Goal: Transaction & Acquisition: Purchase product/service

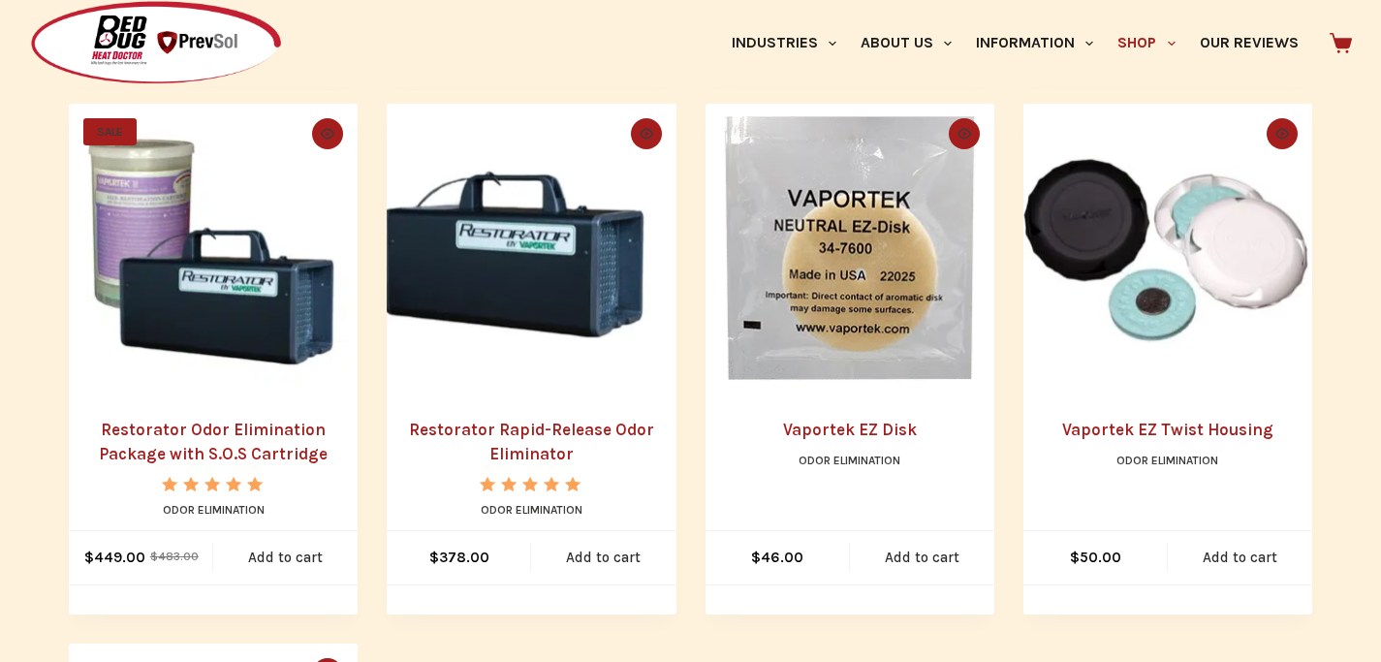
scroll to position [1128, 0]
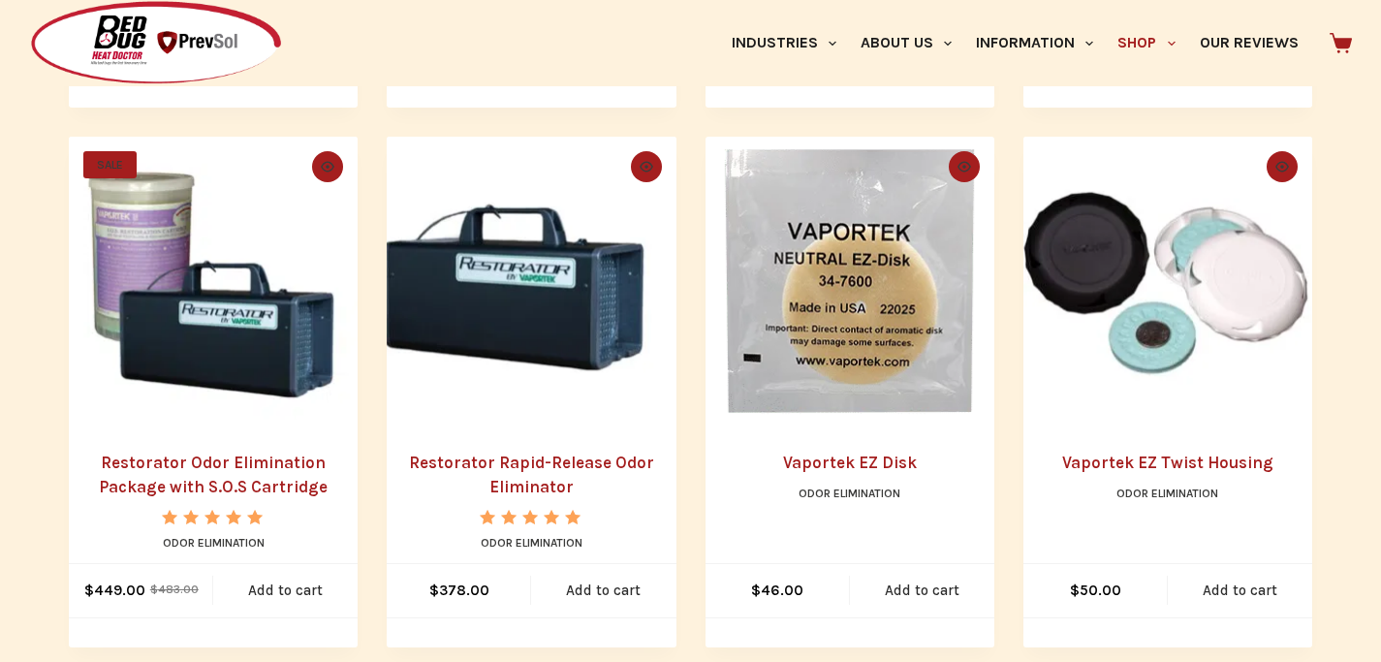
scroll to position [844, 0]
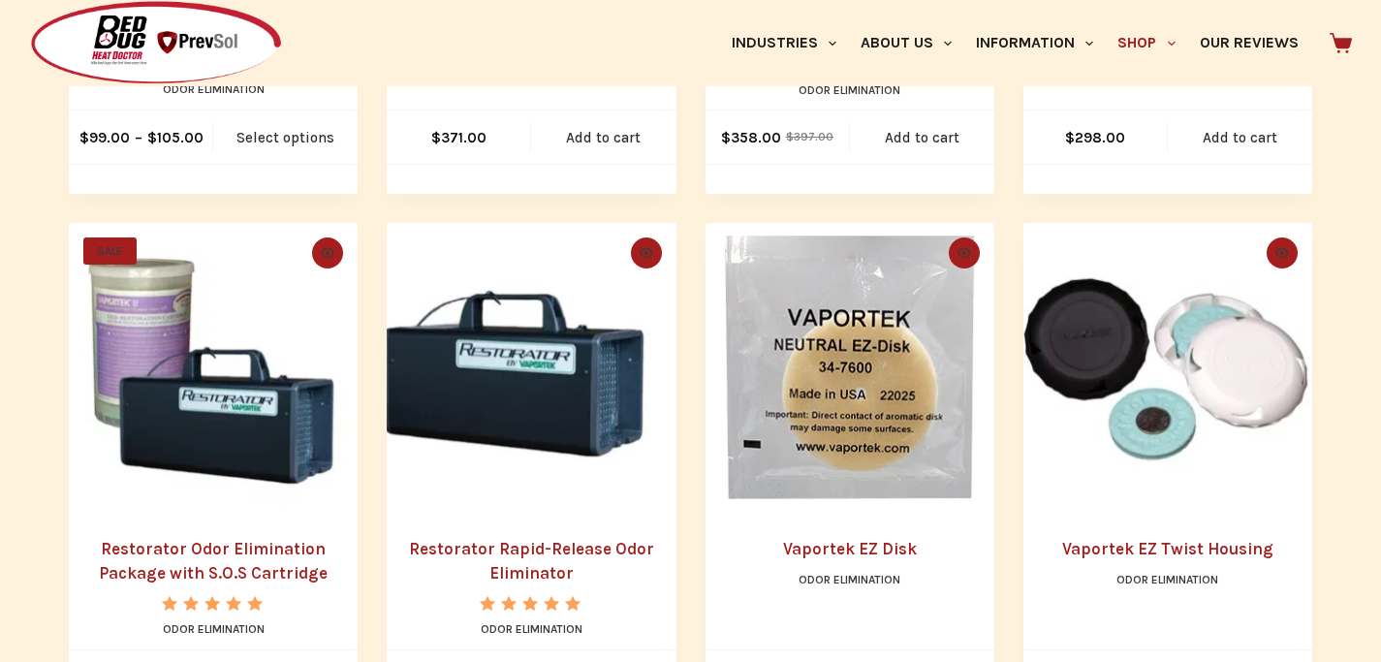
click at [165, 266] on img "Restorator Odor Elimination Package with S.O.S Cartridge" at bounding box center [213, 367] width 289 height 289
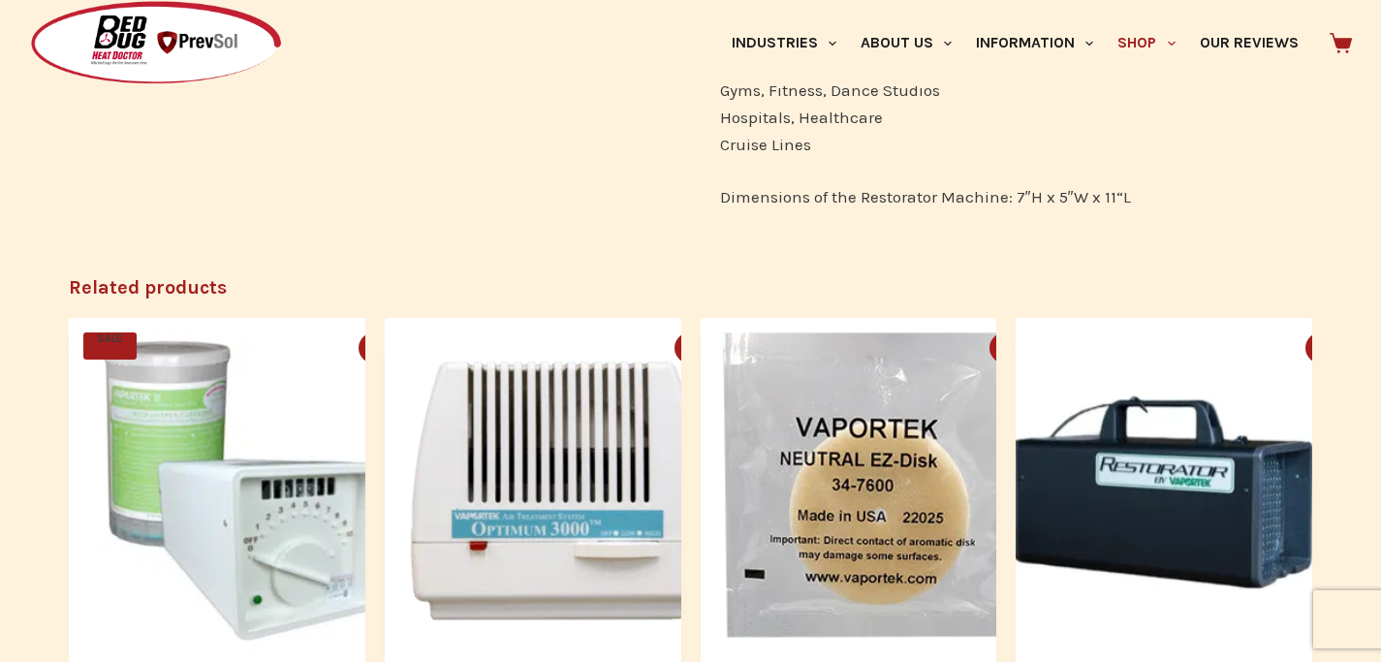
scroll to position [1435, 0]
